Goal: Information Seeking & Learning: Learn about a topic

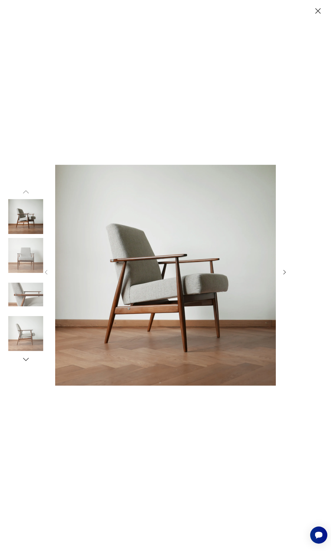
click at [25, 315] on div at bounding box center [25, 275] width 35 height 153
click at [28, 328] on img at bounding box center [25, 333] width 35 height 35
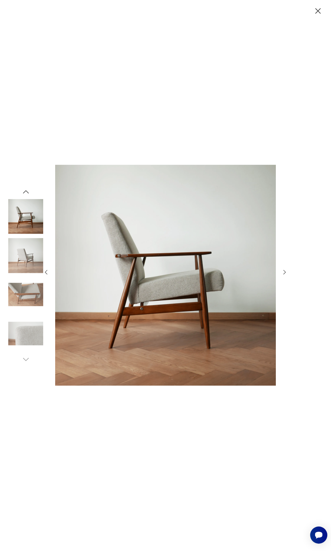
click at [32, 210] on img at bounding box center [25, 216] width 35 height 35
click at [23, 328] on img at bounding box center [25, 333] width 35 height 35
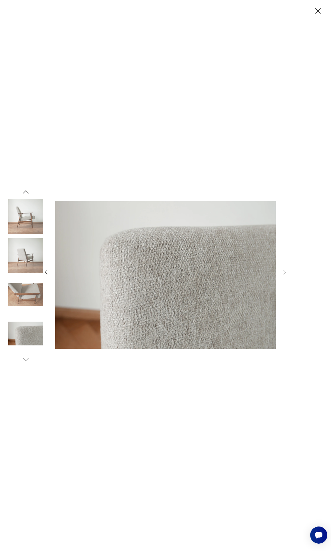
click at [321, 13] on icon "button" at bounding box center [318, 11] width 10 height 10
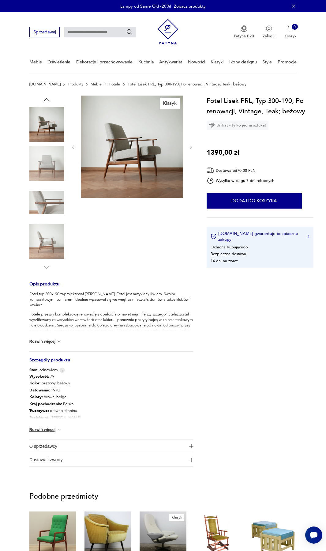
click at [51, 120] on img at bounding box center [46, 124] width 35 height 35
click at [55, 338] on div "Fotel typ 300-190 zaprojektował Henryk Lis. Fotel jest nazywany liskiem. Swoim …" at bounding box center [111, 321] width 164 height 60
click at [54, 340] on button "Rozwiń więcej" at bounding box center [45, 342] width 33 height 6
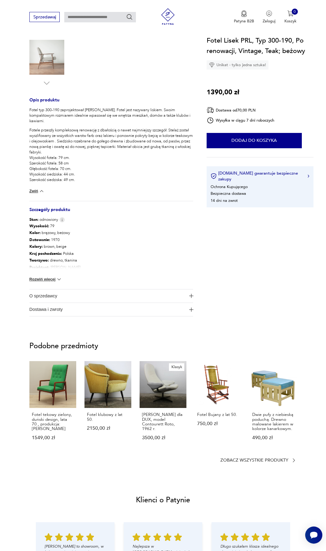
scroll to position [184, 0]
click at [134, 300] on span "O sprzedawcy" at bounding box center [107, 296] width 157 height 13
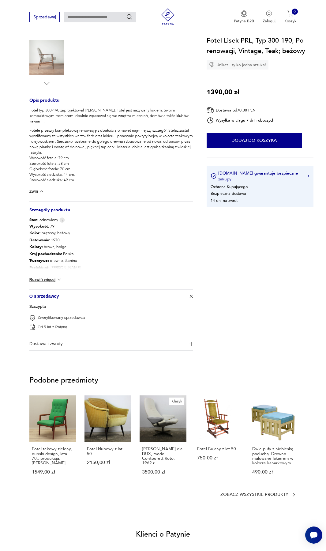
click at [40, 305] on link "Szczypta" at bounding box center [37, 307] width 17 height 4
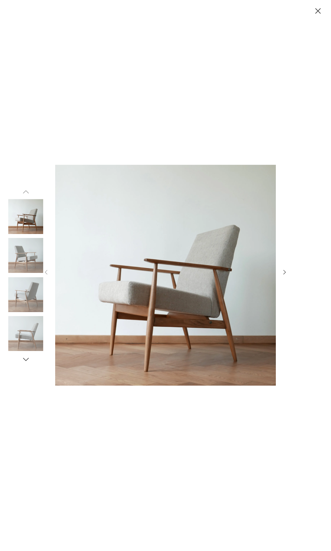
click at [287, 273] on icon "button" at bounding box center [284, 272] width 7 height 7
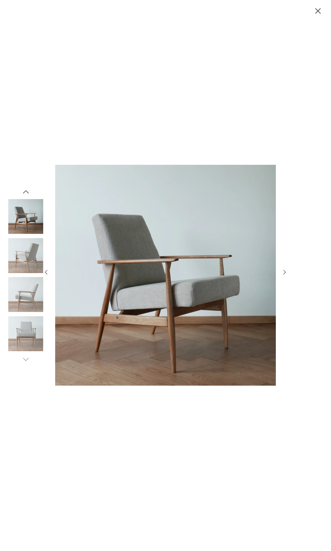
click at [287, 273] on icon "button" at bounding box center [284, 272] width 7 height 7
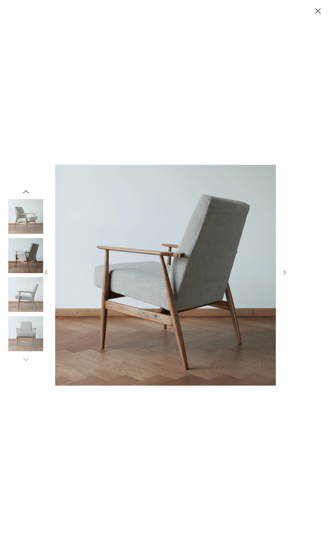
click at [287, 273] on icon "button" at bounding box center [284, 272] width 7 height 7
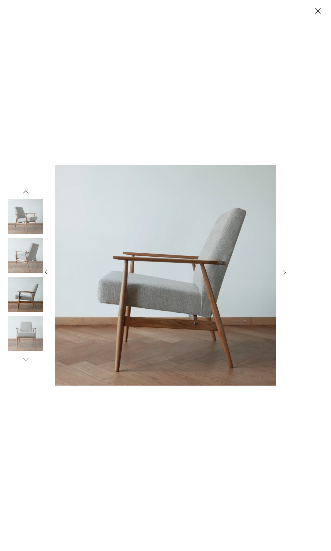
click at [287, 273] on icon "button" at bounding box center [284, 272] width 7 height 7
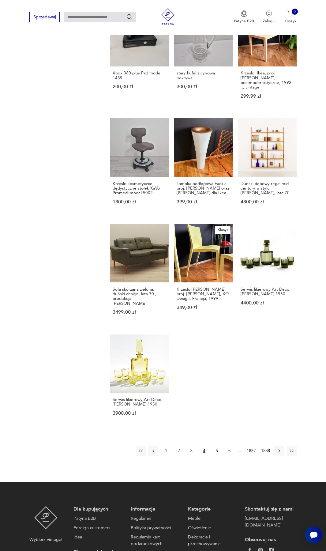
scroll to position [404, 0]
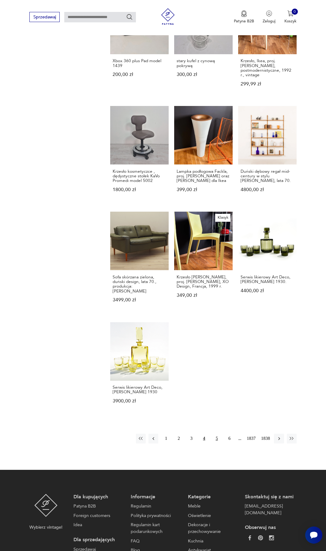
click at [220, 434] on button "5" at bounding box center [217, 439] width 10 height 10
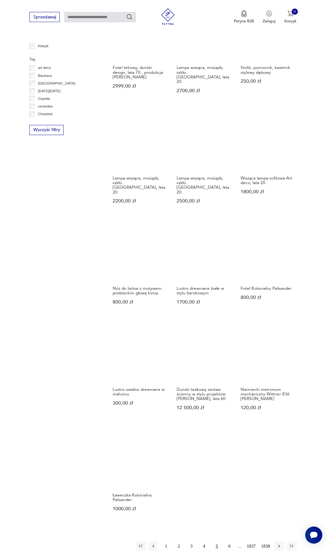
scroll to position [308, 0]
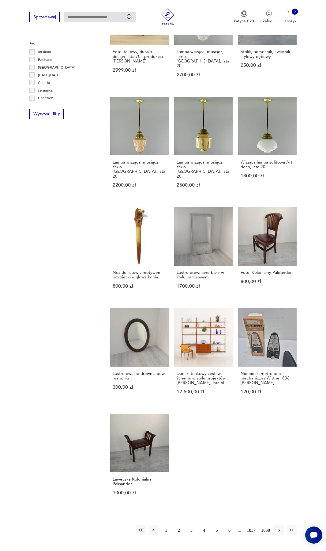
click at [228, 526] on button "6" at bounding box center [230, 531] width 10 height 10
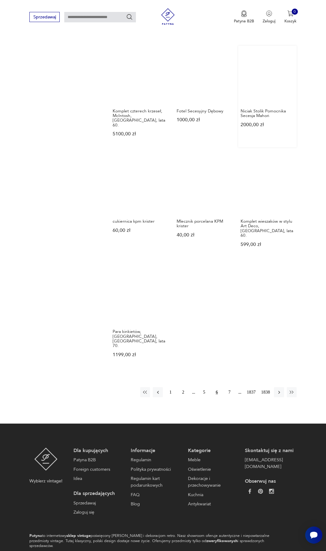
scroll to position [465, 0]
